Goal: Find specific page/section: Find specific page/section

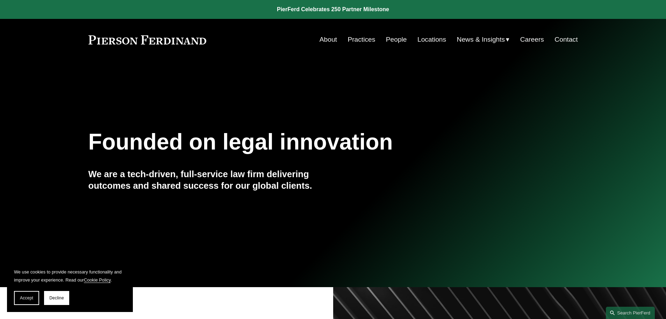
click at [356, 40] on link "Practices" at bounding box center [362, 39] width 28 height 13
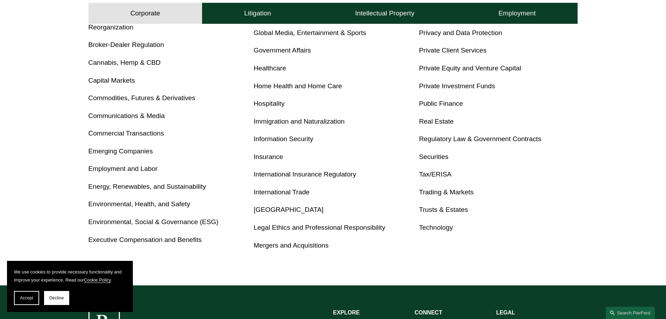
scroll to position [280, 0]
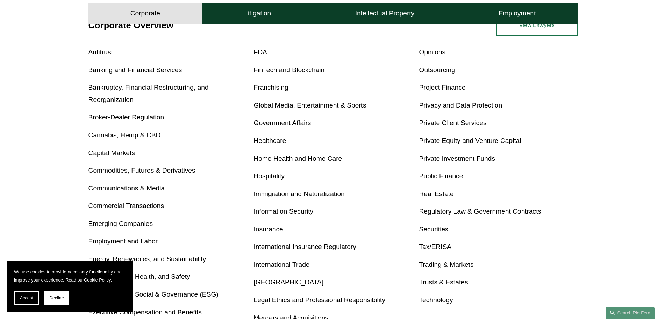
click at [247, 17] on h4 "Litigation" at bounding box center [257, 13] width 27 height 8
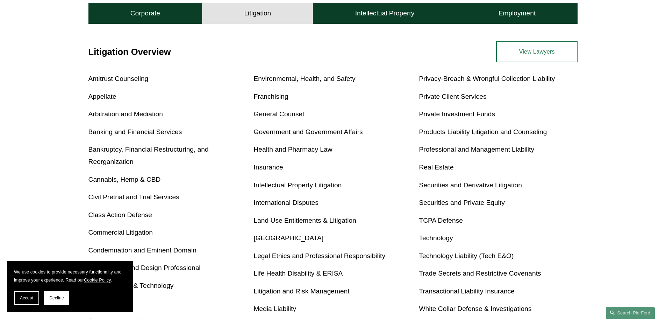
scroll to position [154, 0]
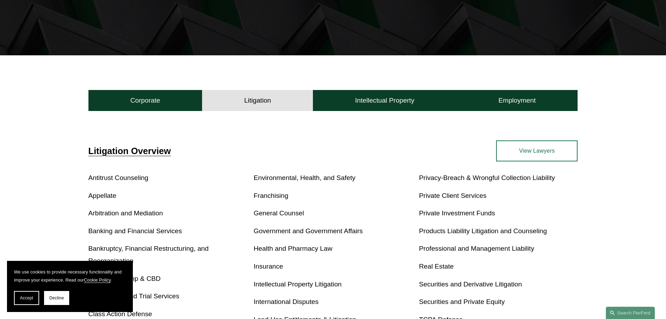
click at [403, 101] on h4 "Intellectual Property" at bounding box center [384, 100] width 59 height 8
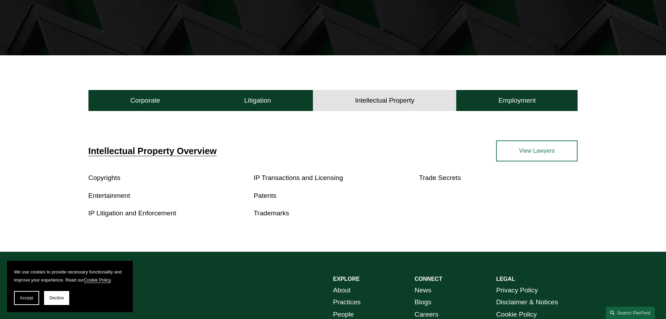
click at [477, 100] on button "Employment" at bounding box center [516, 100] width 121 height 21
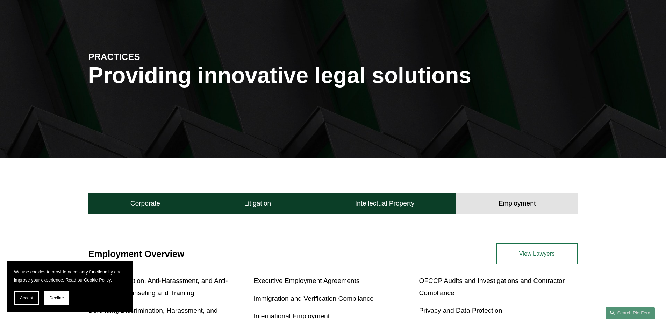
scroll to position [0, 0]
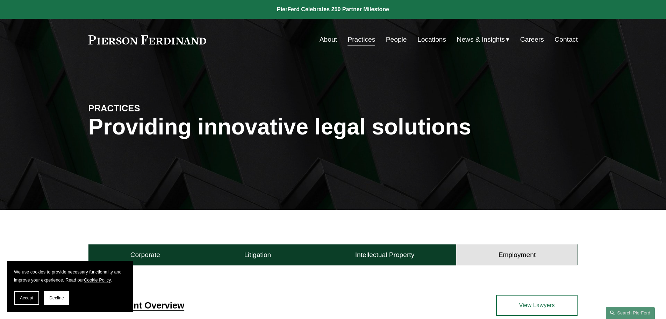
click at [400, 38] on link "People" at bounding box center [396, 39] width 21 height 13
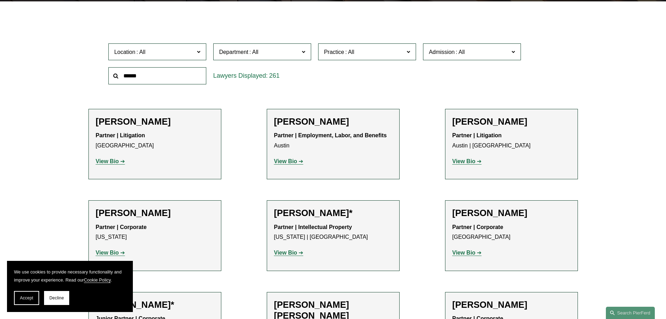
scroll to position [210, 0]
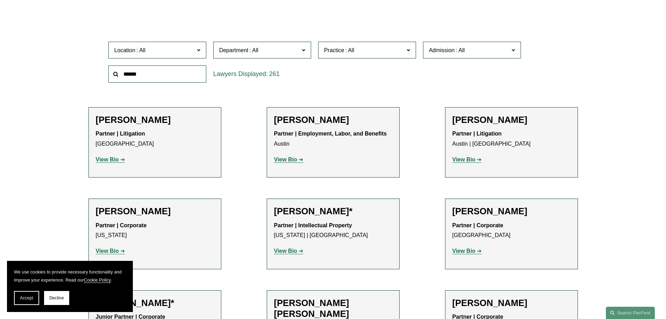
click at [291, 56] on label "Department" at bounding box center [262, 50] width 98 height 17
click at [343, 49] on span "Practice" at bounding box center [334, 50] width 20 height 6
click at [444, 56] on label "Admission" at bounding box center [472, 50] width 98 height 17
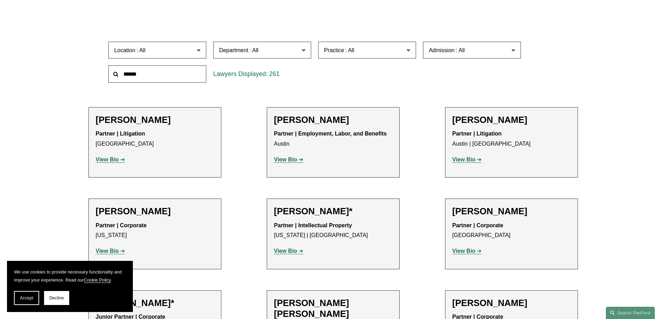
scroll to position [210, 0]
drag, startPoint x: 193, startPoint y: 55, endPoint x: 197, endPoint y: 54, distance: 4.0
click at [193, 55] on span "Location" at bounding box center [154, 49] width 80 height 9
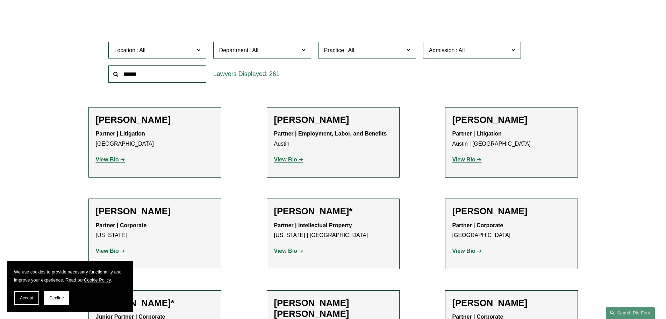
click at [268, 86] on div "261" at bounding box center [262, 74] width 105 height 24
click at [280, 53] on span "Department" at bounding box center [259, 49] width 80 height 9
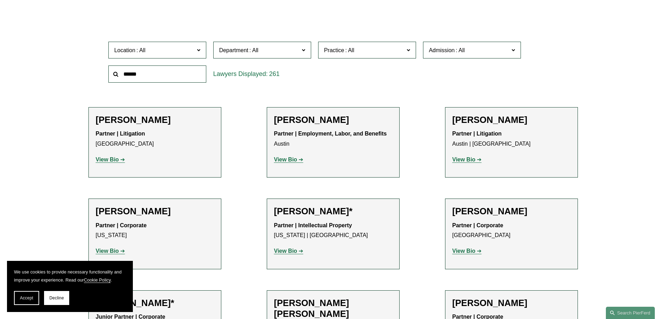
drag, startPoint x: 192, startPoint y: 34, endPoint x: 210, endPoint y: 72, distance: 42.7
click at [201, 49] on label "Location" at bounding box center [157, 50] width 98 height 17
click at [269, 48] on span "Department" at bounding box center [259, 49] width 80 height 9
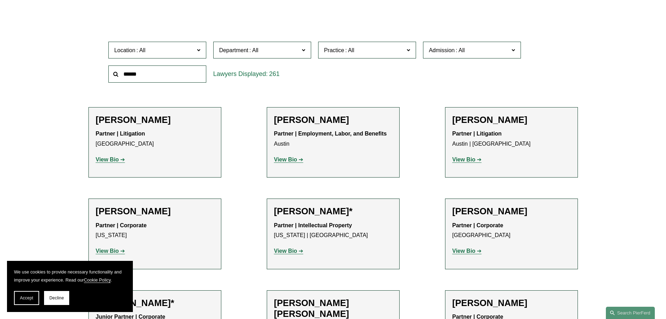
click at [329, 48] on span "Practice" at bounding box center [334, 50] width 20 height 6
click at [443, 52] on span "Admission" at bounding box center [442, 50] width 26 height 6
click at [365, 53] on span "Practice" at bounding box center [364, 49] width 80 height 9
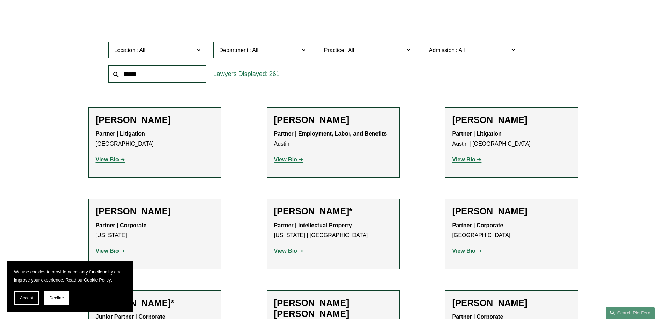
click at [378, 49] on span "Practice" at bounding box center [364, 49] width 80 height 9
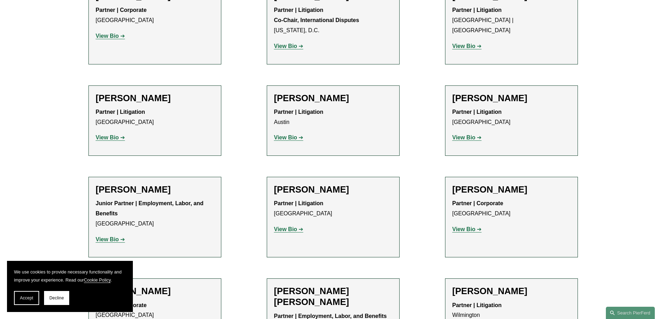
scroll to position [1329, 0]
